Goal: Information Seeking & Learning: Learn about a topic

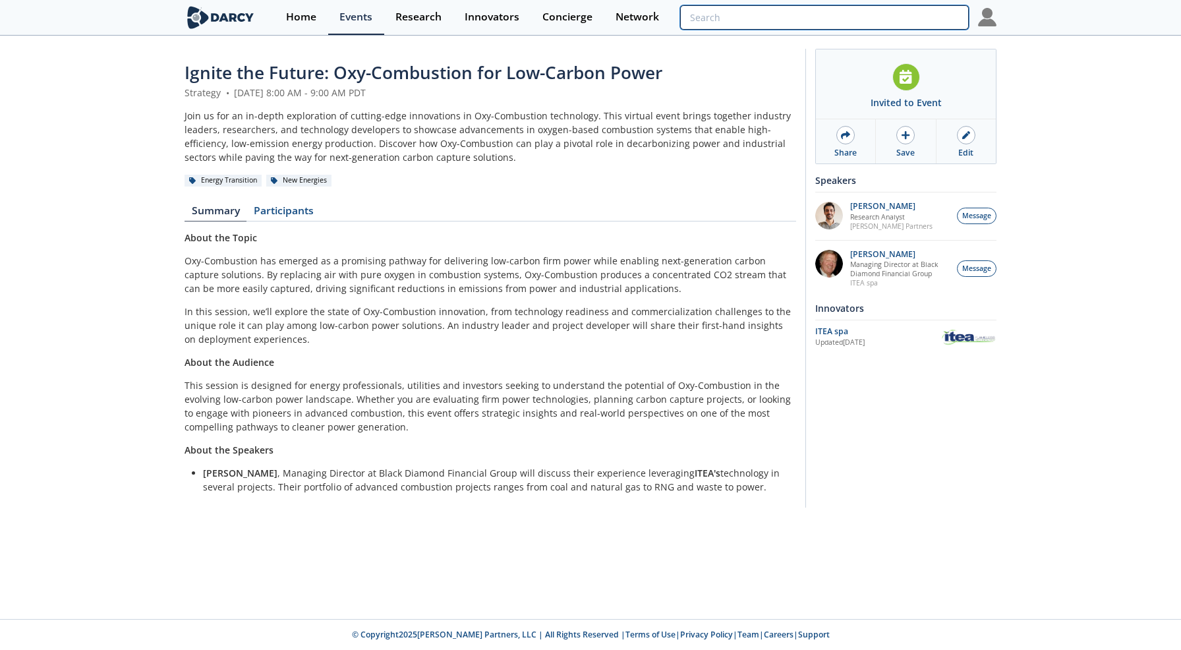
click at [895, 15] on input "search" at bounding box center [824, 17] width 289 height 24
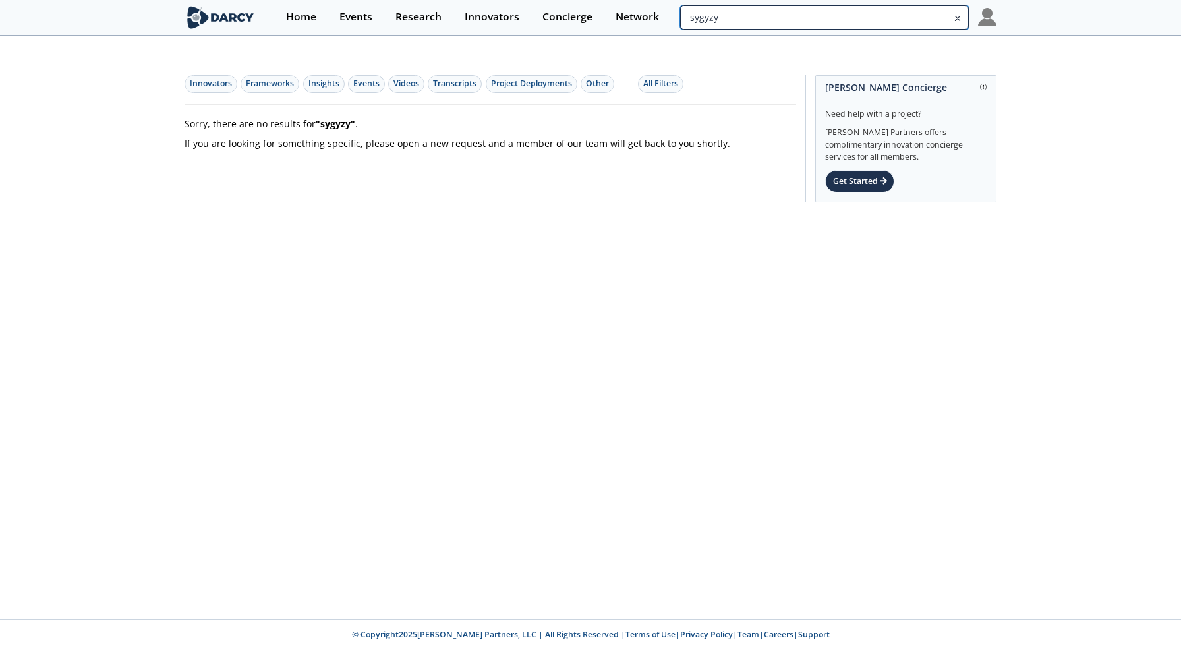
click at [886, 21] on input "sygyzy" at bounding box center [824, 17] width 289 height 24
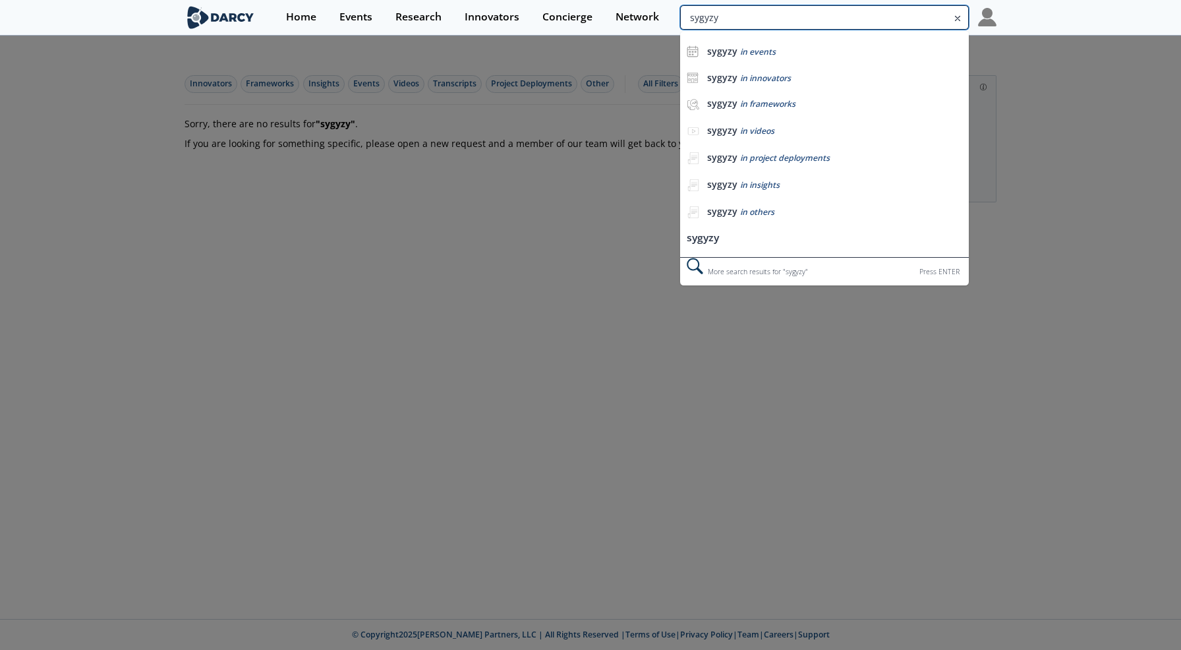
click at [886, 21] on input "sygyzy" at bounding box center [824, 17] width 289 height 24
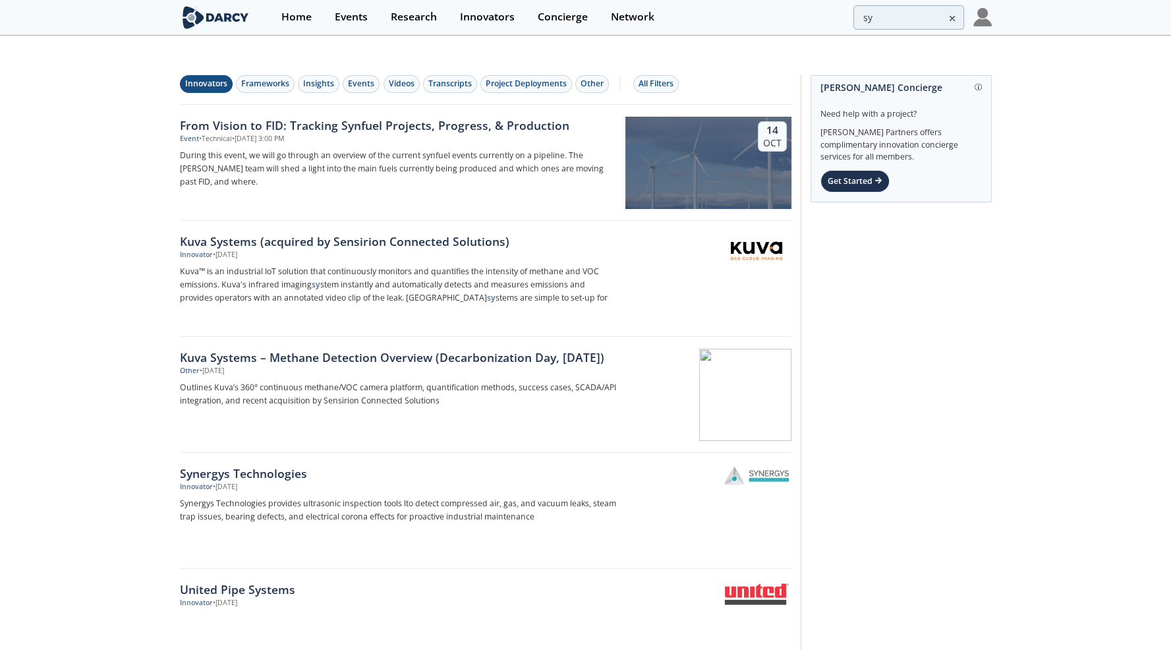
click at [219, 75] on button "Innovators" at bounding box center [206, 84] width 53 height 18
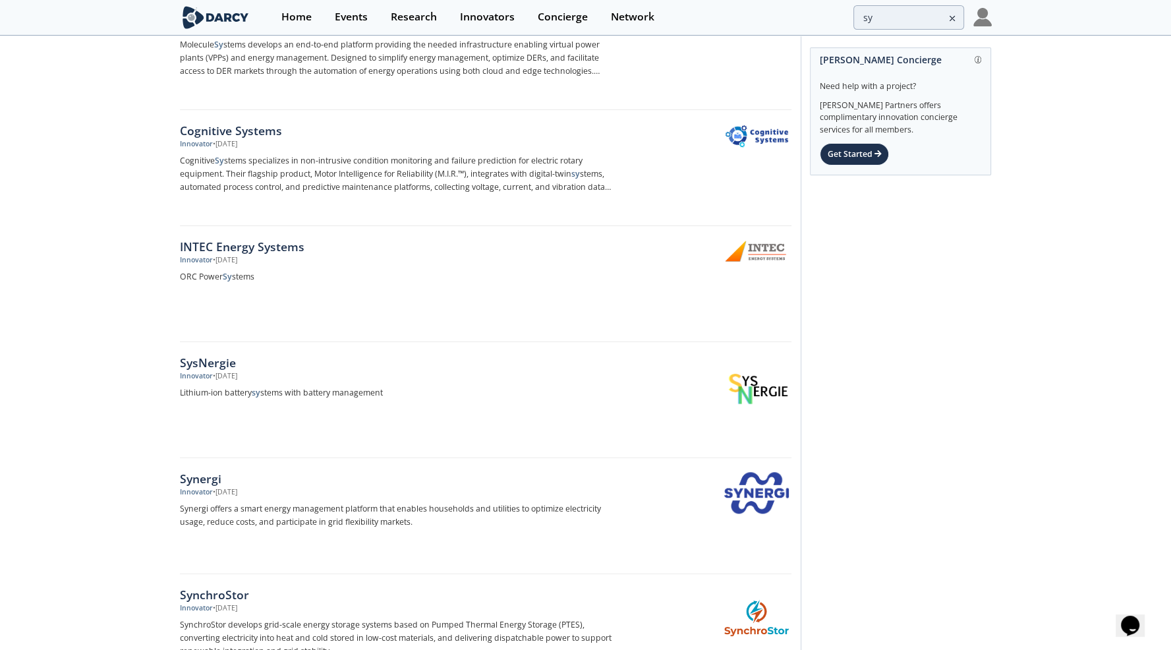
scroll to position [1827, 0]
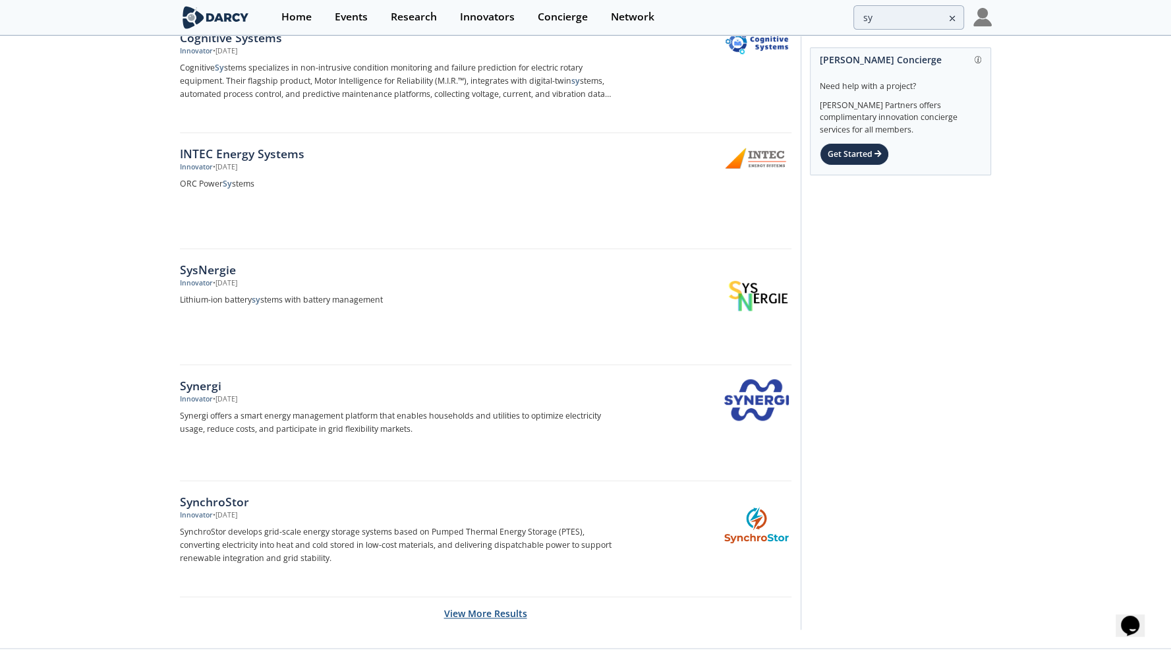
click at [474, 597] on button "View More Results" at bounding box center [485, 613] width 83 height 32
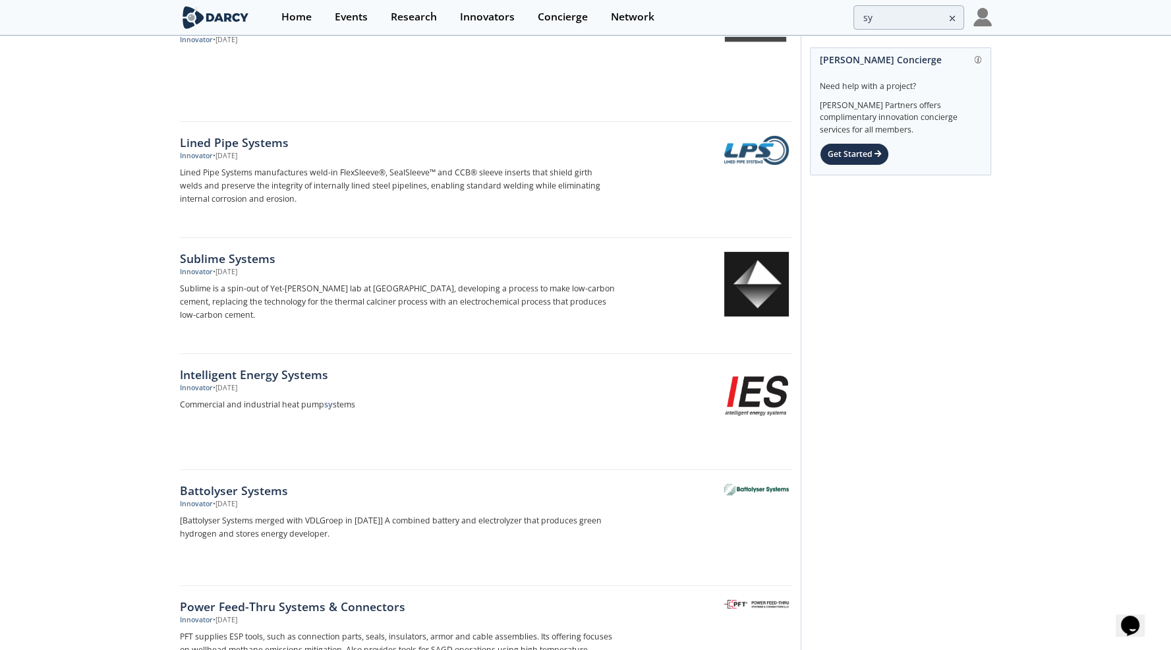
scroll to position [43, 0]
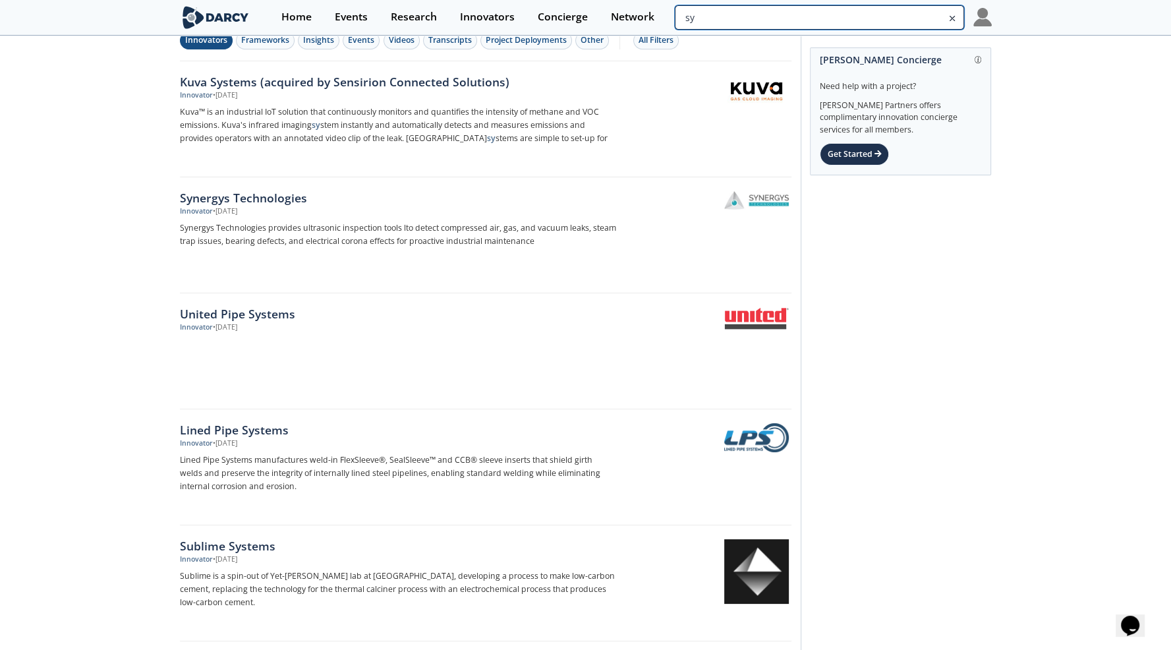
click at [888, 14] on input "sy" at bounding box center [819, 17] width 289 height 24
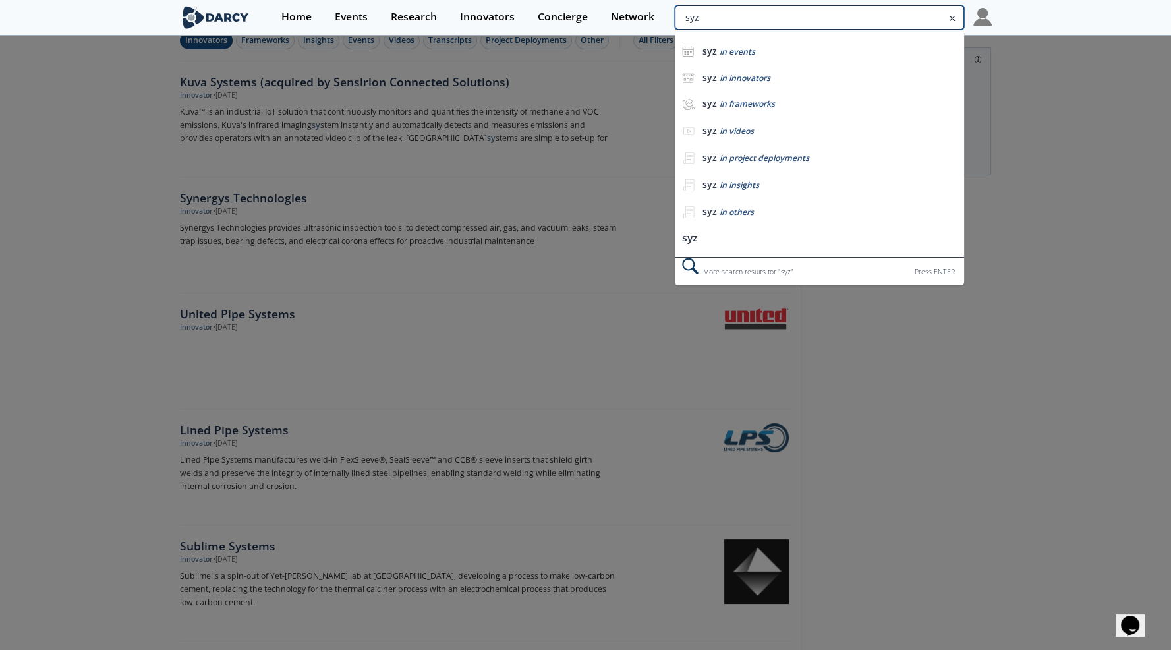
type input "syz"
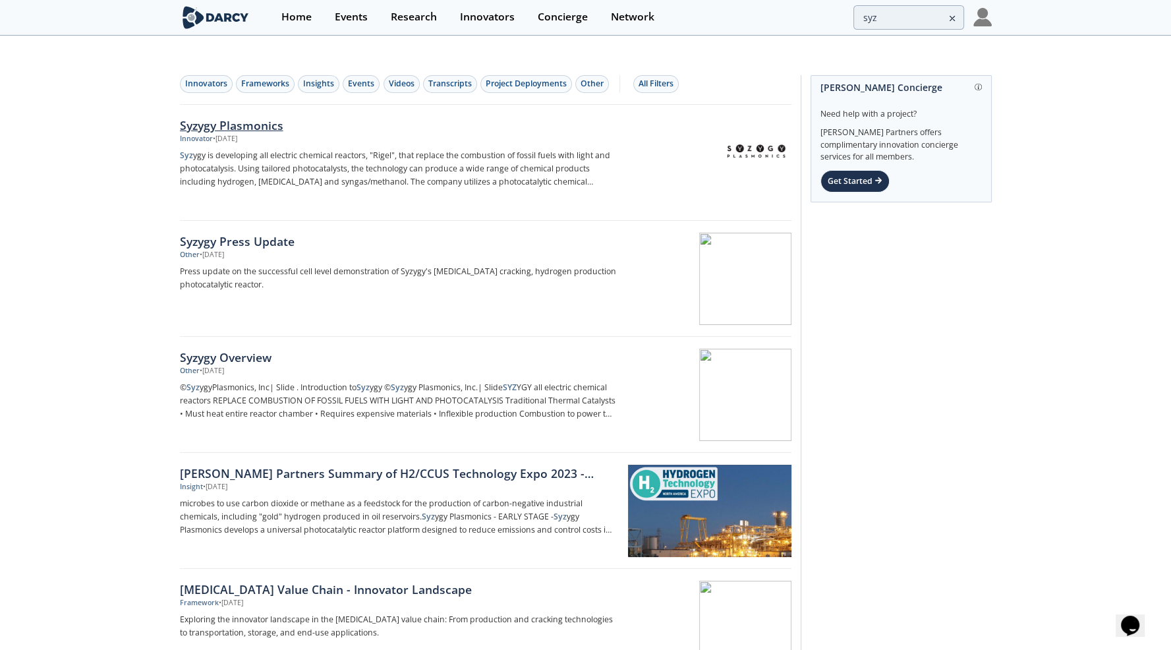
click at [236, 117] on div "Syzygy Plasmonics" at bounding box center [398, 125] width 436 height 17
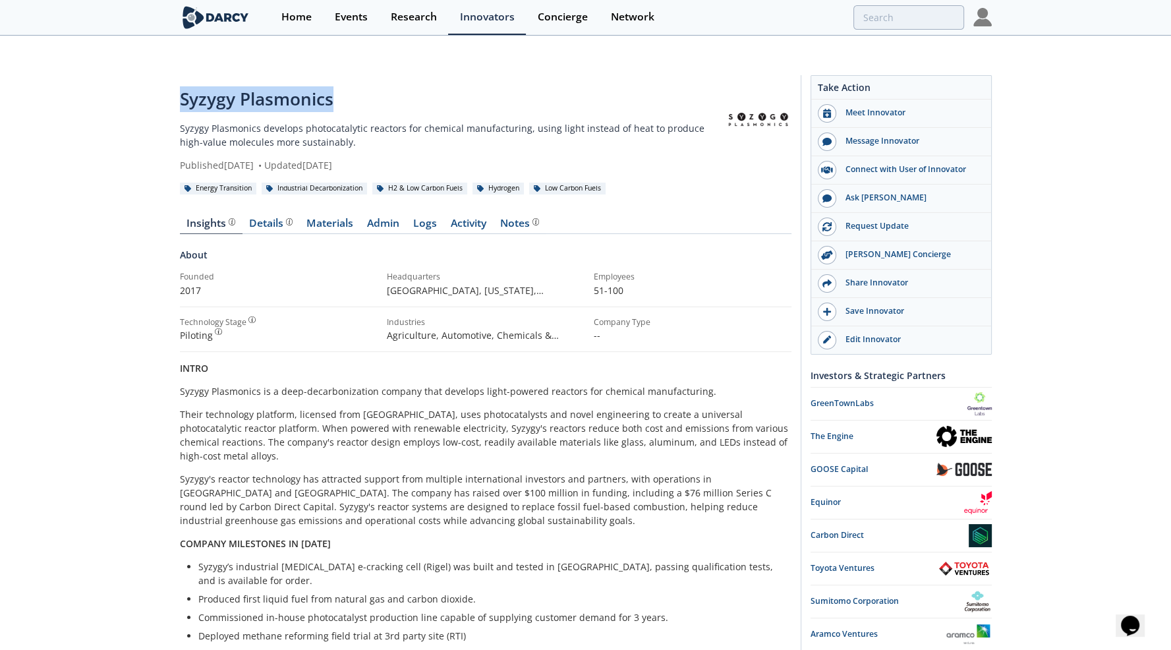
drag, startPoint x: 170, startPoint y: 74, endPoint x: 335, endPoint y: 76, distance: 164.7
copy div "Syzygy Plasmonics"
click at [364, 19] on div "Events" at bounding box center [351, 17] width 33 height 11
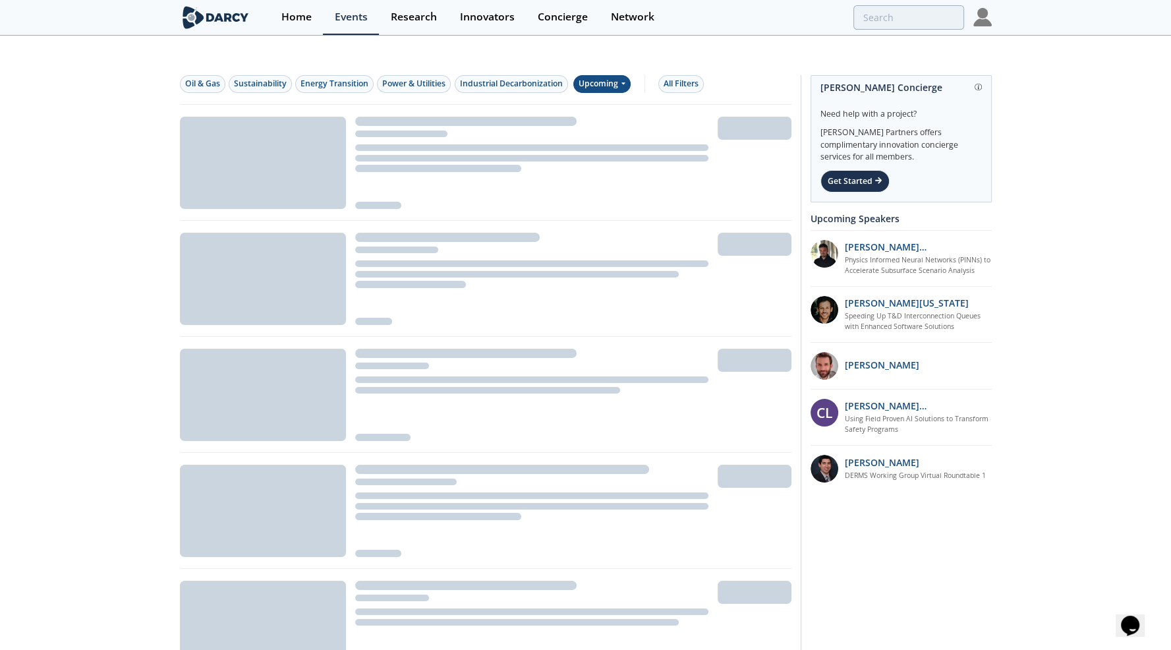
click at [622, 79] on icon at bounding box center [622, 83] width 5 height 8
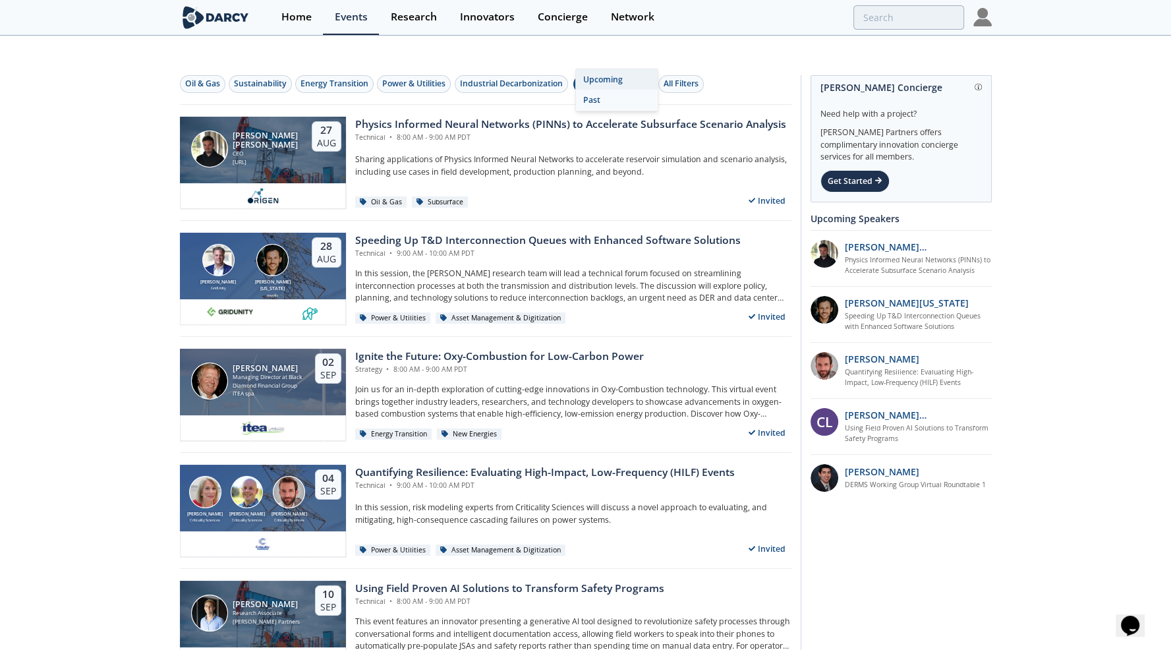
click at [596, 99] on div "Past" at bounding box center [617, 100] width 82 height 21
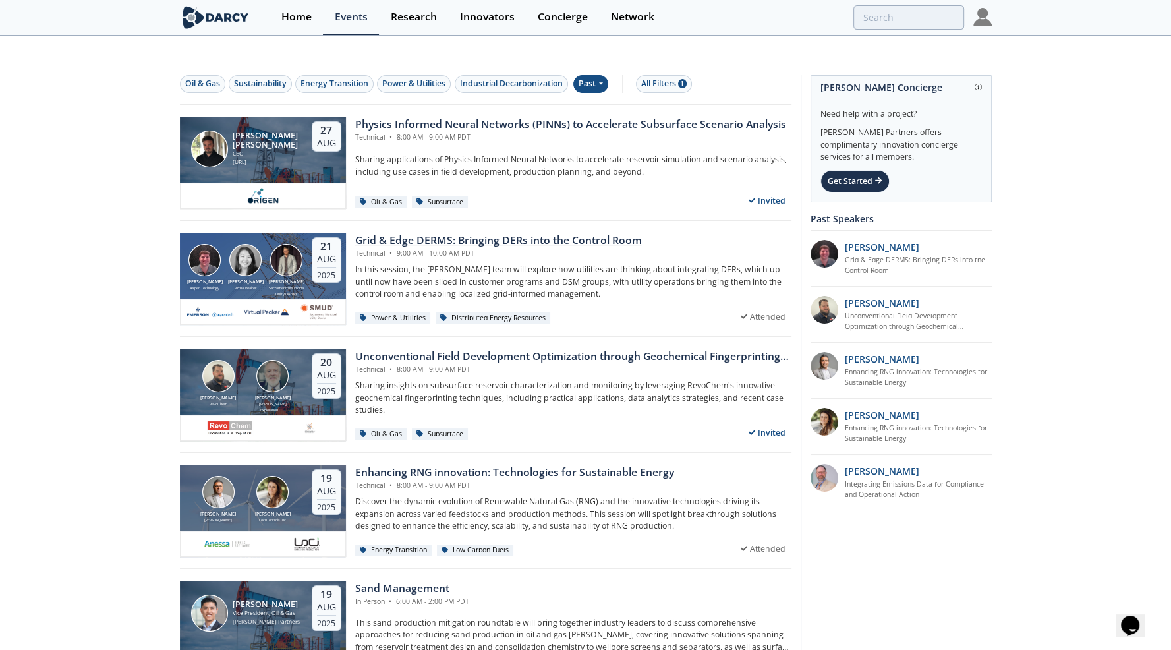
click at [442, 233] on div "Grid & Edge DERMS: Bringing DERs into the Control Room" at bounding box center [498, 241] width 287 height 16
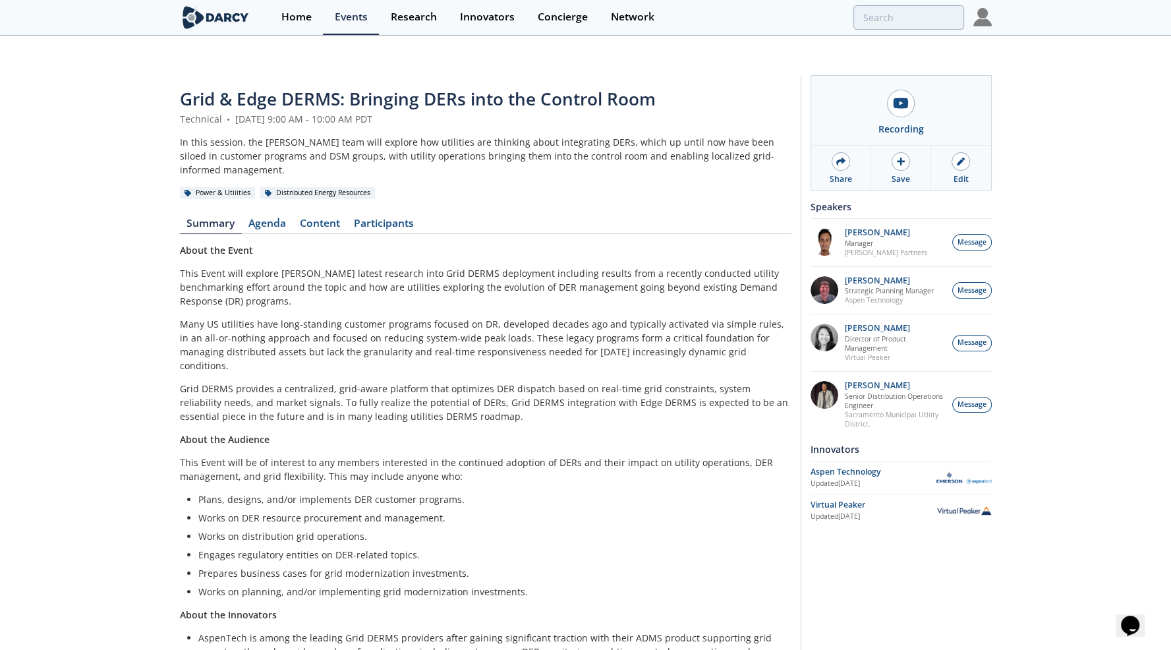
click at [351, 87] on span "Grid & Edge DERMS: Bringing DERs into the Control Room" at bounding box center [418, 99] width 476 height 24
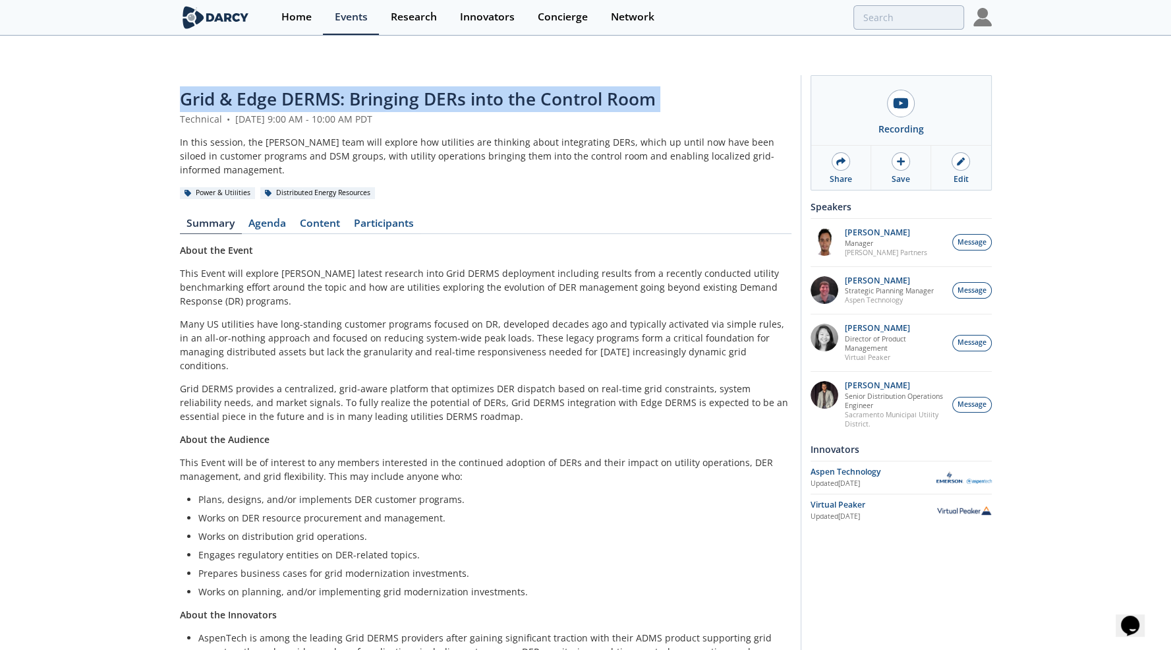
click at [351, 87] on span "Grid & Edge DERMS: Bringing DERs into the Control Room" at bounding box center [418, 99] width 476 height 24
copy header "Grid & Edge DERMS: Bringing DERs into the Control Room"
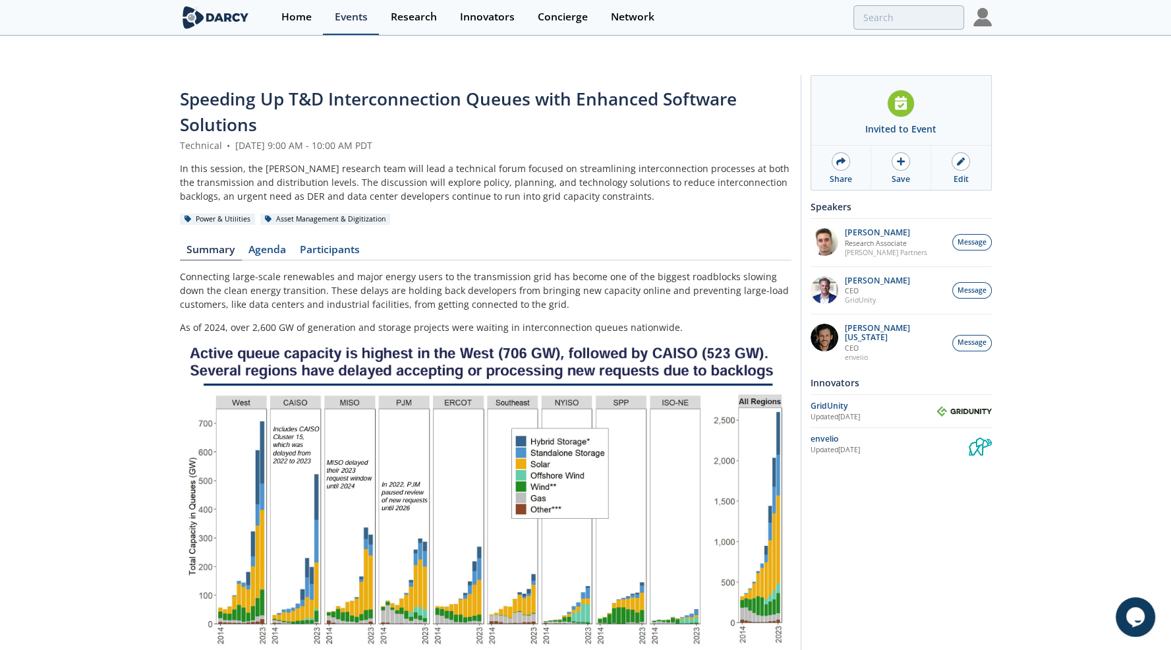
click at [351, 24] on link "Events" at bounding box center [351, 17] width 56 height 35
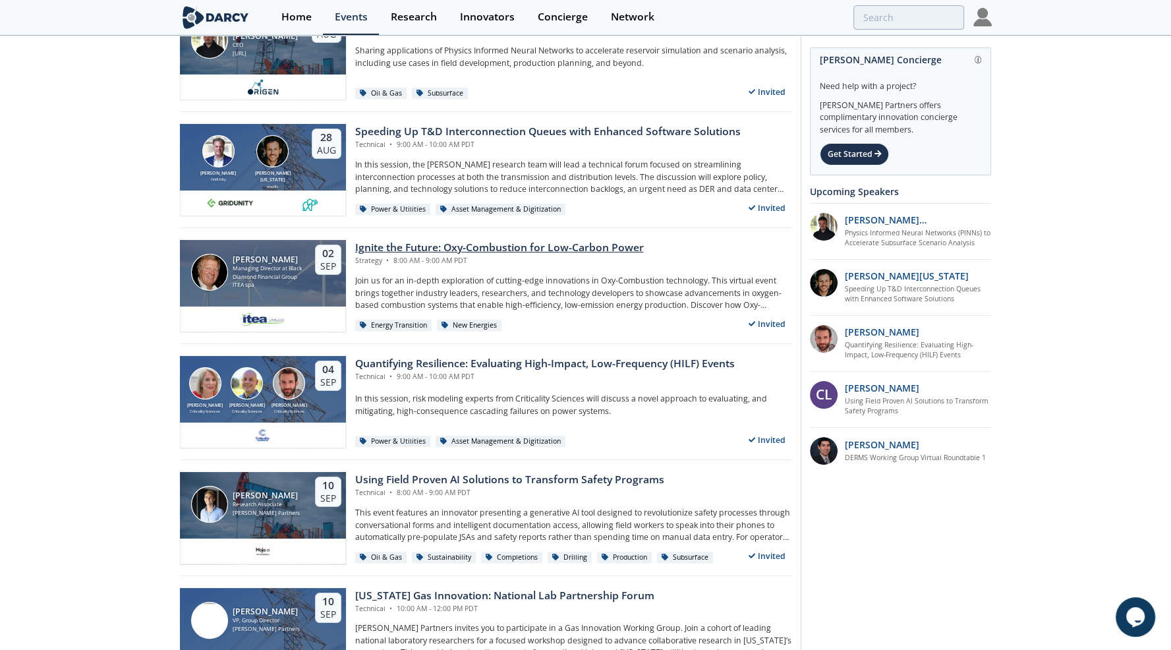
scroll to position [132, 0]
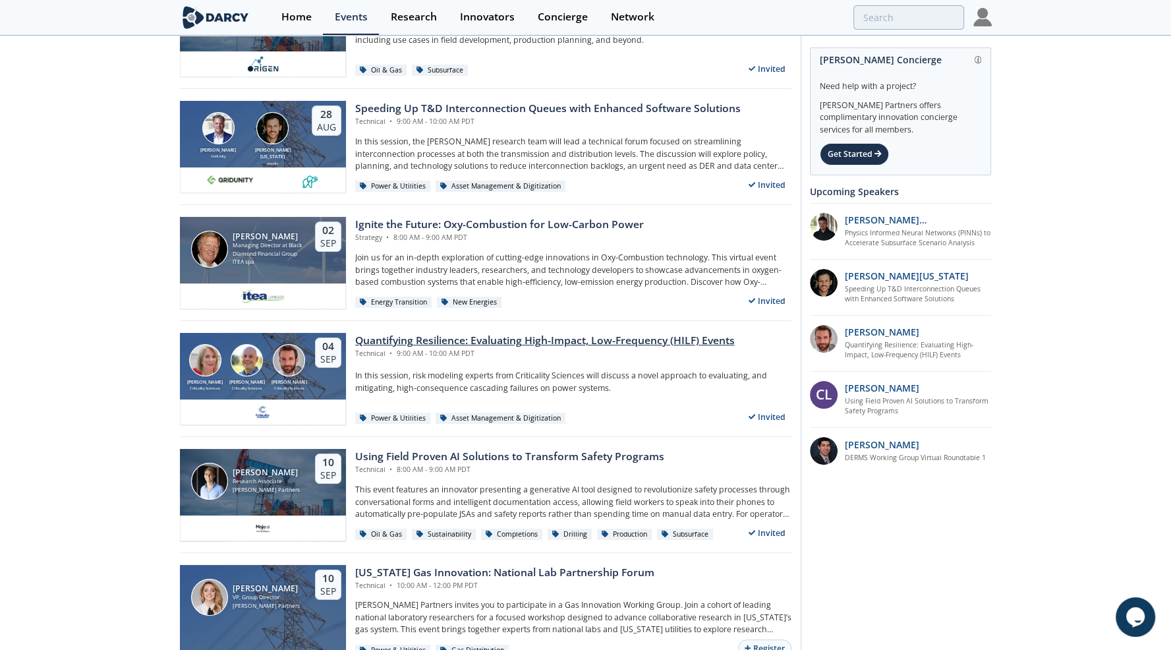
click at [446, 333] on div "Quantifying Resilience: Evaluating High-Impact, Low-Frequency (HILF) Events" at bounding box center [545, 341] width 380 height 16
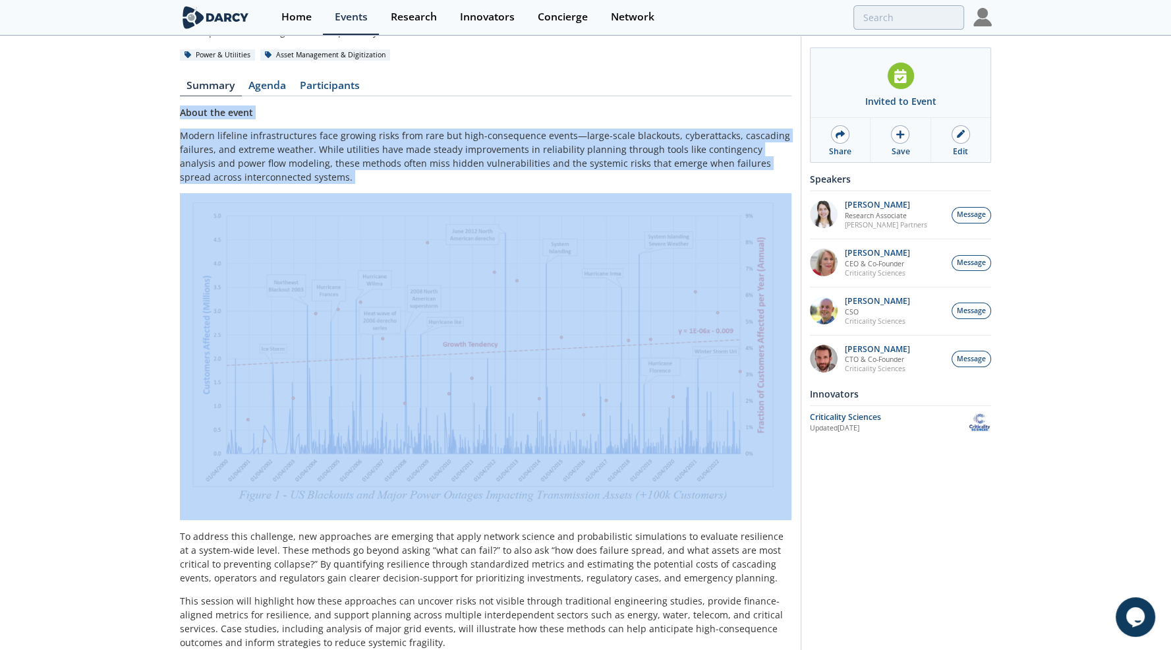
scroll to position [348, 0]
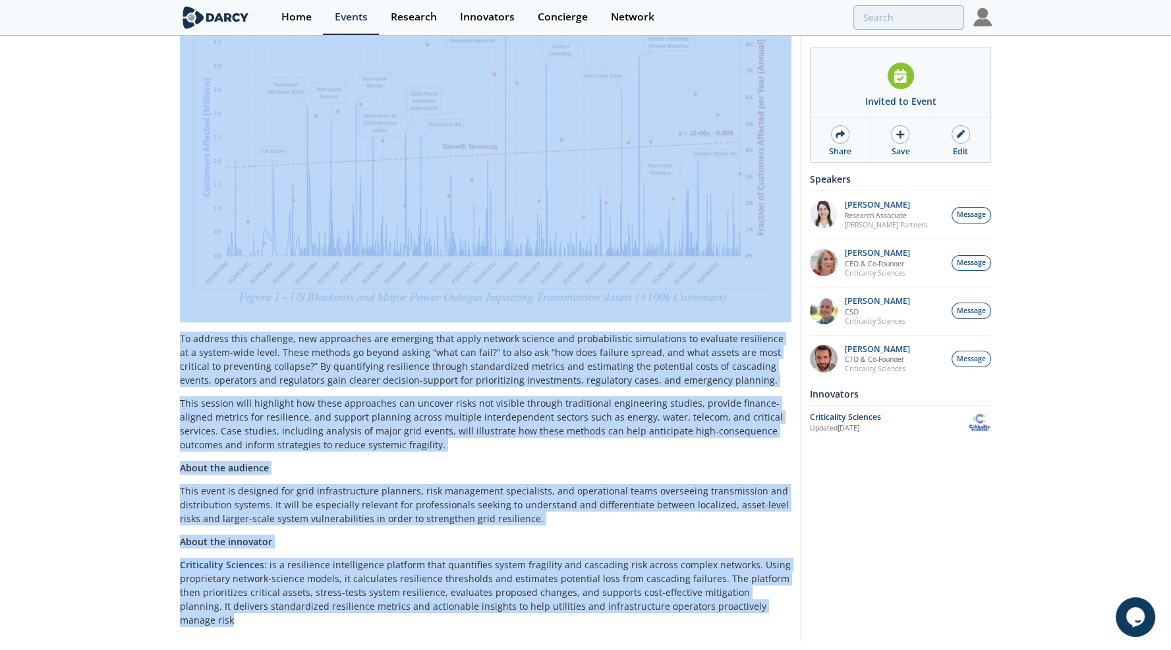
drag, startPoint x: 177, startPoint y: 81, endPoint x: 756, endPoint y: 581, distance: 765.3
click at [756, 581] on div "Quantifying Resilience: Evaluating High-Impact, Low-Frequency (HILF) Events Tec…" at bounding box center [585, 187] width 1171 height 944
copy div "Lorem ips dolor Sitame consecte adipiscingelits doei tempori utlab etdo magn al…"
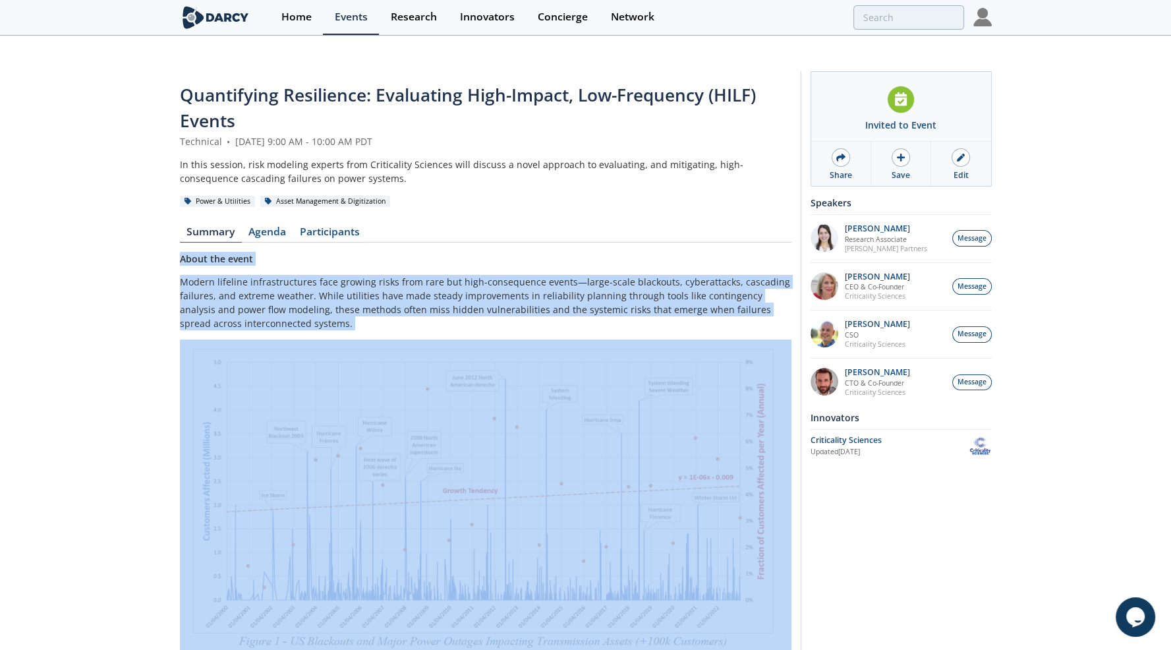
scroll to position [0, 0]
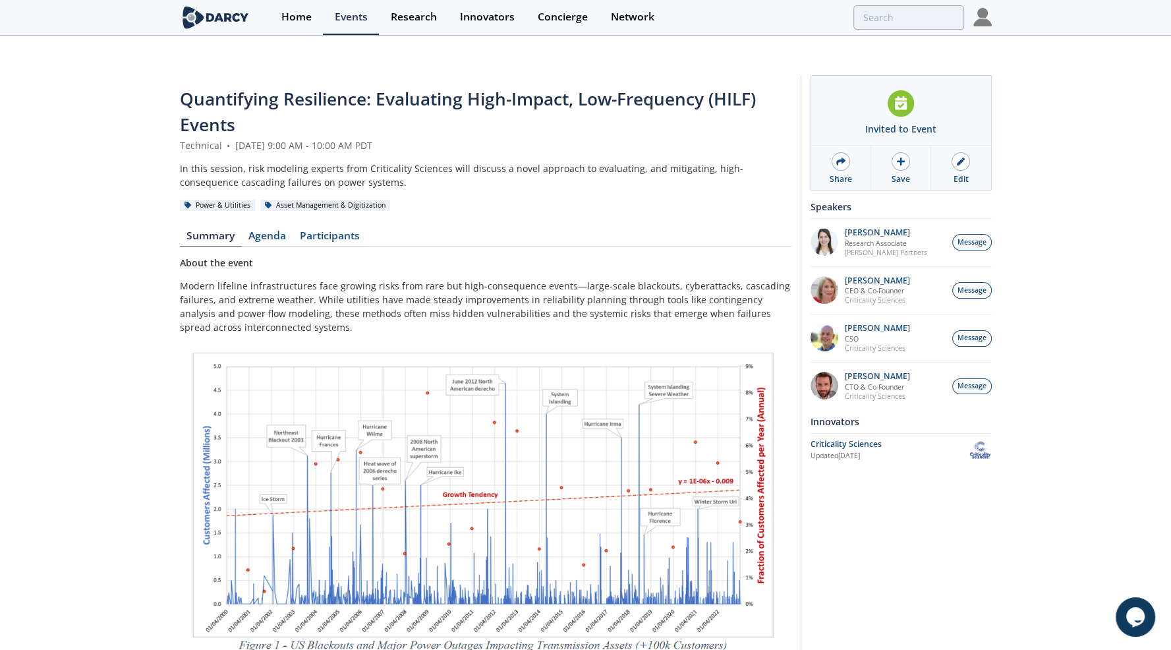
click at [192, 87] on span "Quantifying Resilience: Evaluating High-Impact, Low-Frequency (HILF) Events" at bounding box center [468, 111] width 576 height 49
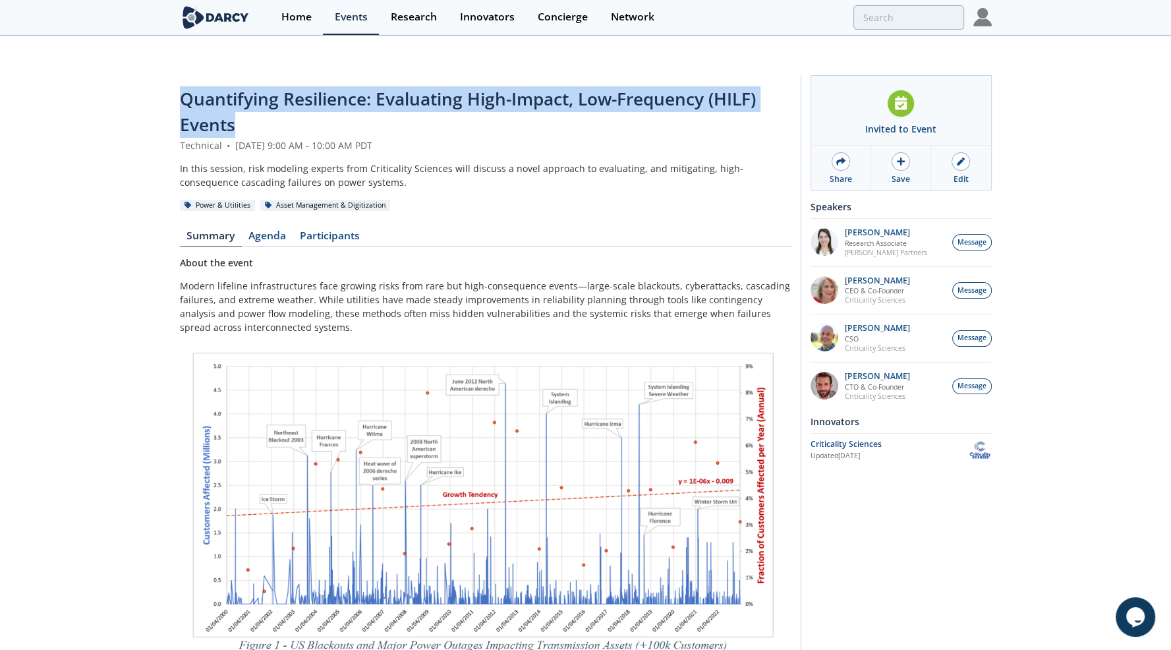
drag, startPoint x: 179, startPoint y: 77, endPoint x: 232, endPoint y: 100, distance: 57.5
click at [232, 100] on span "Quantifying Resilience: Evaluating High-Impact, Low-Frequency (HILF) Events" at bounding box center [468, 111] width 576 height 49
copy span "Quantifying Resilience: Evaluating High-Impact, Low-Frequency (HILF) Events"
